Goal: Navigation & Orientation: Go to known website

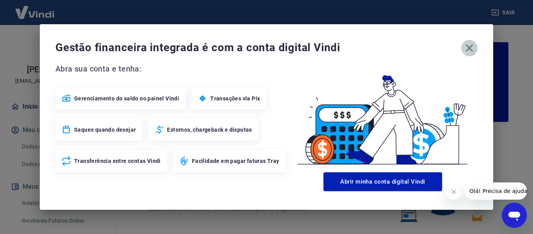
click at [469, 50] on icon "button" at bounding box center [469, 48] width 12 height 12
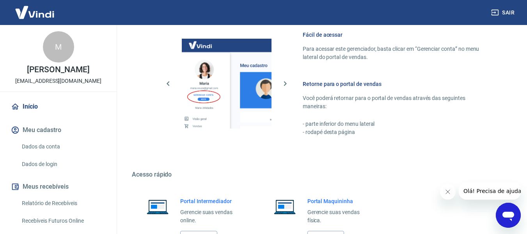
scroll to position [487, 0]
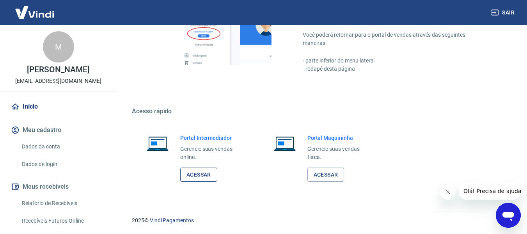
click at [207, 178] on link "Acessar" at bounding box center [198, 174] width 37 height 14
